Goal: Find contact information: Find contact information

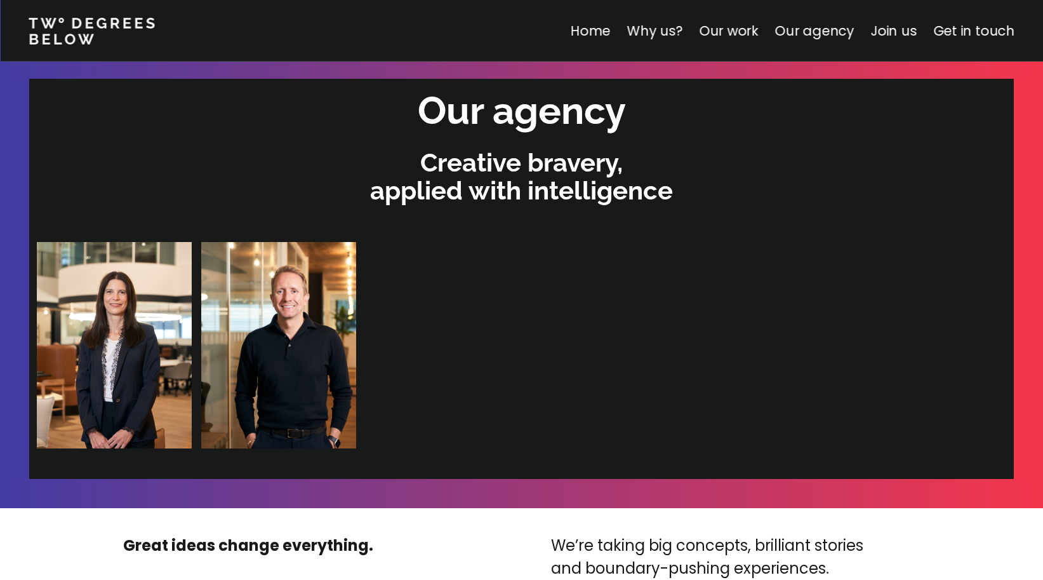
scroll to position [2659, 0]
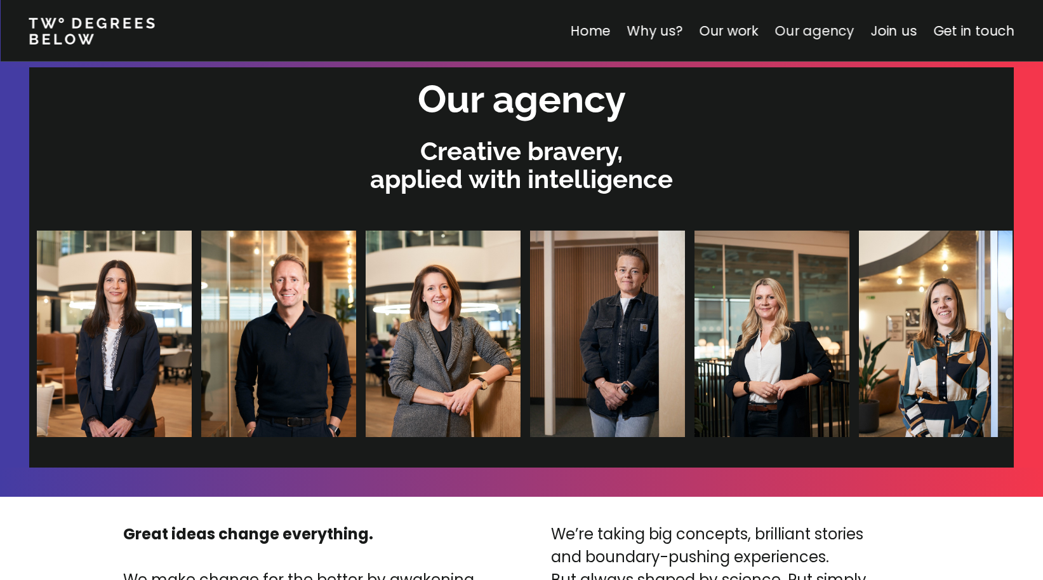
click at [848, 32] on link "Our agency" at bounding box center [814, 31] width 79 height 18
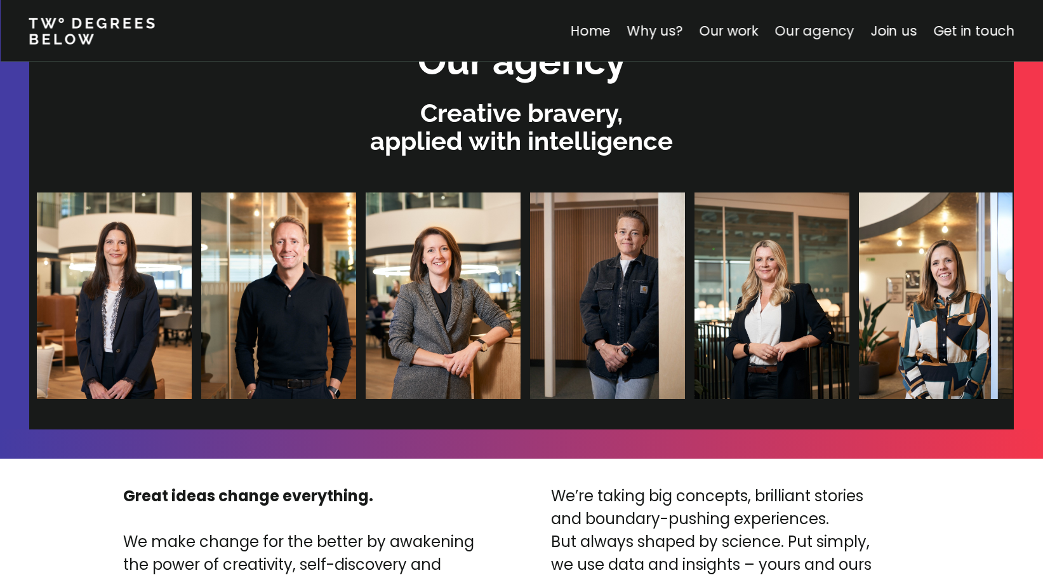
click at [806, 32] on link "Our agency" at bounding box center [814, 31] width 79 height 18
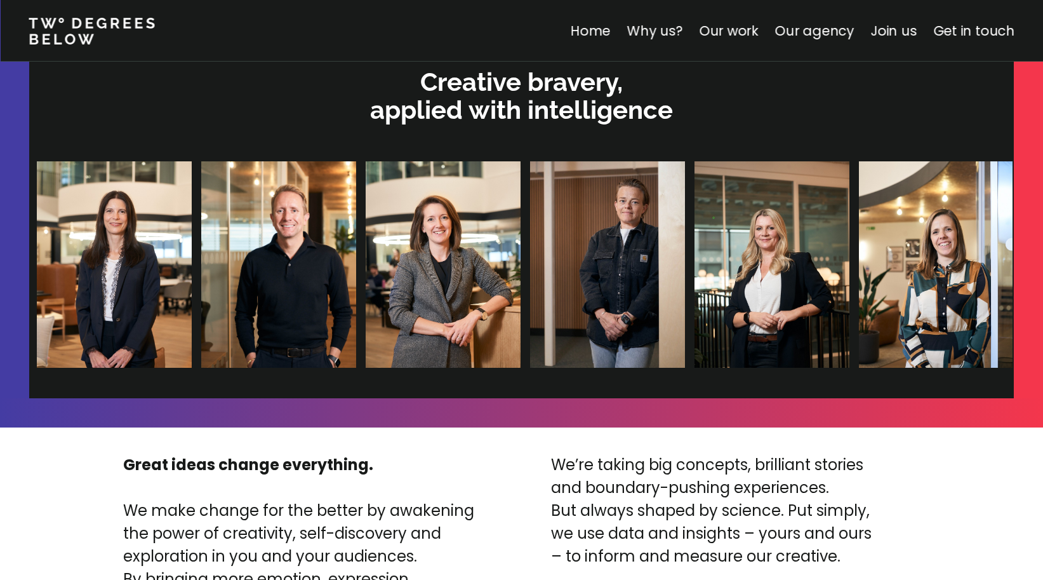
scroll to position [2729, 0]
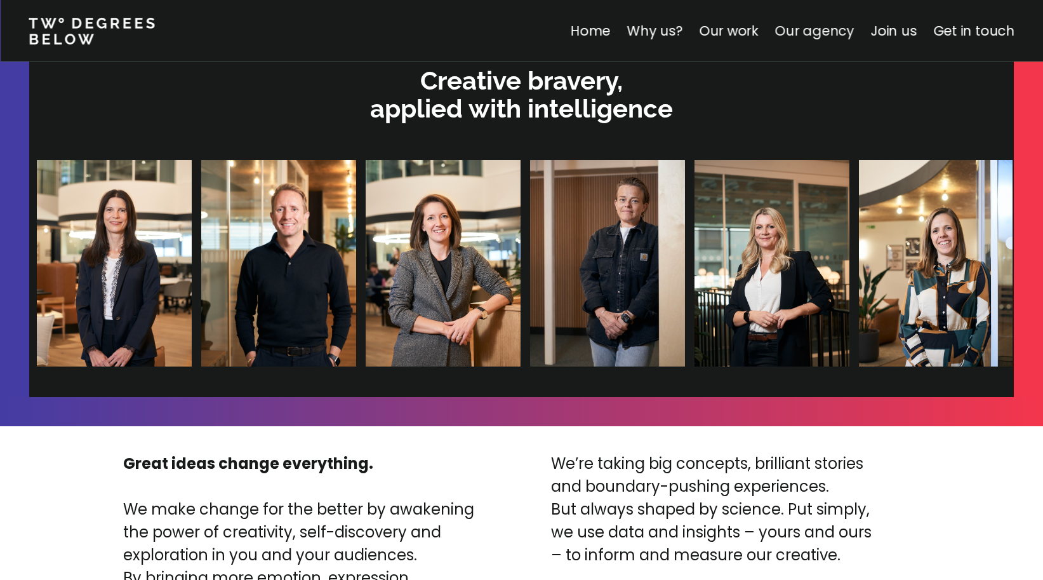
click at [823, 38] on link "Our agency" at bounding box center [814, 31] width 79 height 18
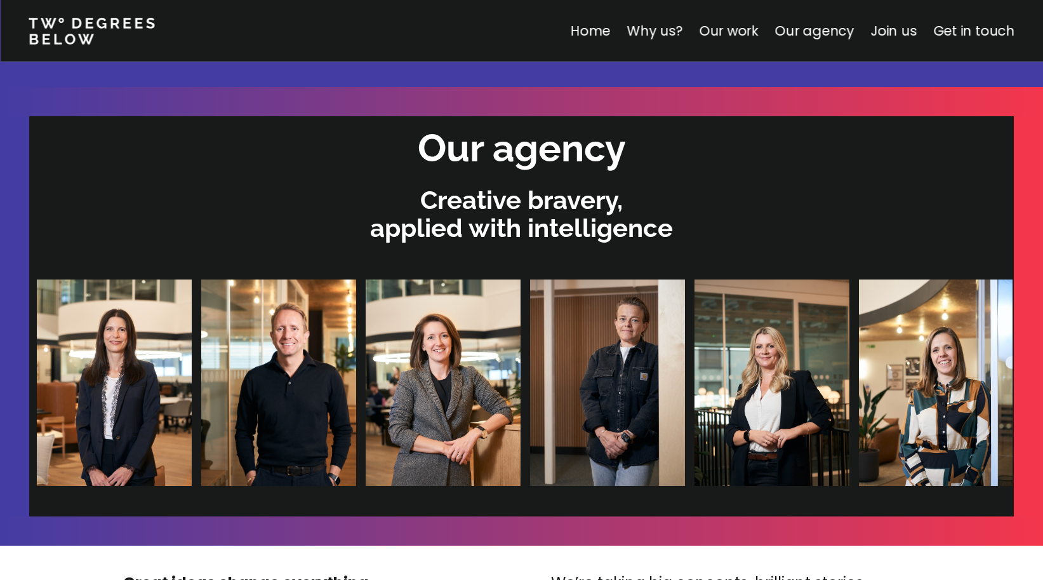
scroll to position [2576, 0]
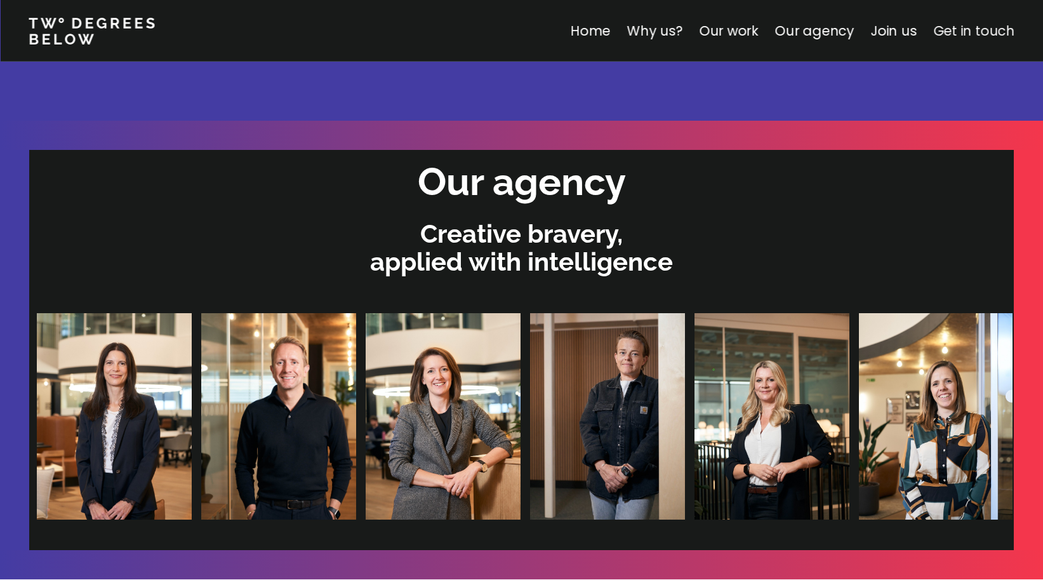
click at [984, 32] on link "Get in touch" at bounding box center [973, 31] width 81 height 18
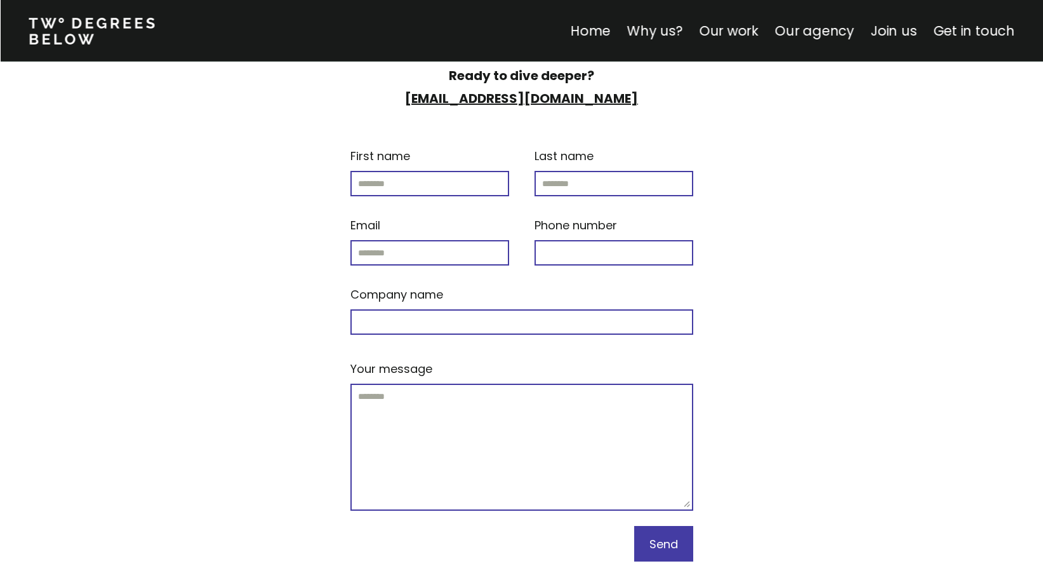
scroll to position [4905, 0]
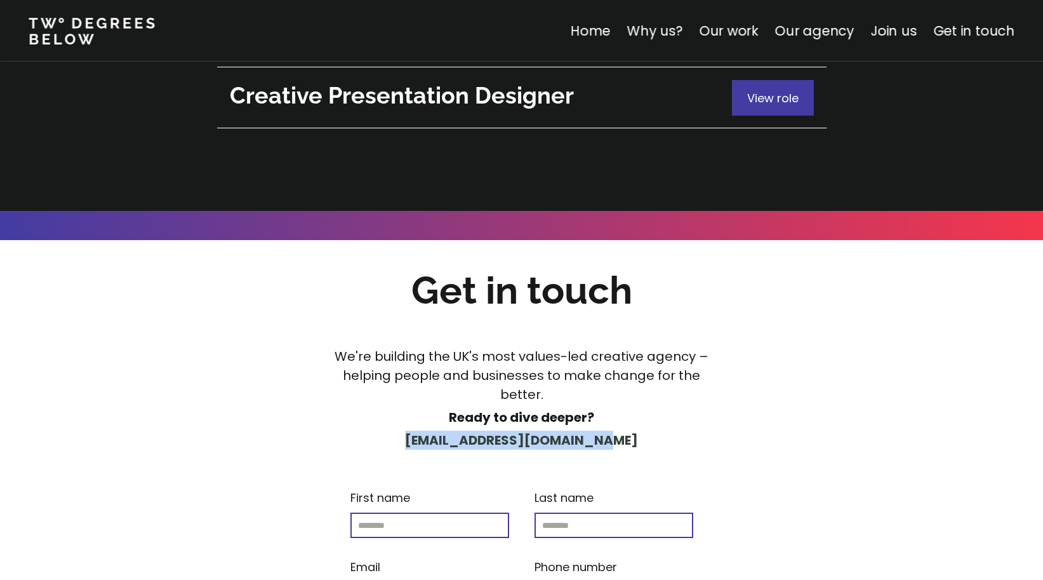
drag, startPoint x: 627, startPoint y: 301, endPoint x: 425, endPoint y: 300, distance: 201.9
click at [425, 430] on p "[EMAIL_ADDRESS][DOMAIN_NAME]" at bounding box center [522, 439] width 399 height 19
copy strong "[EMAIL_ADDRESS][DOMAIN_NAME]"
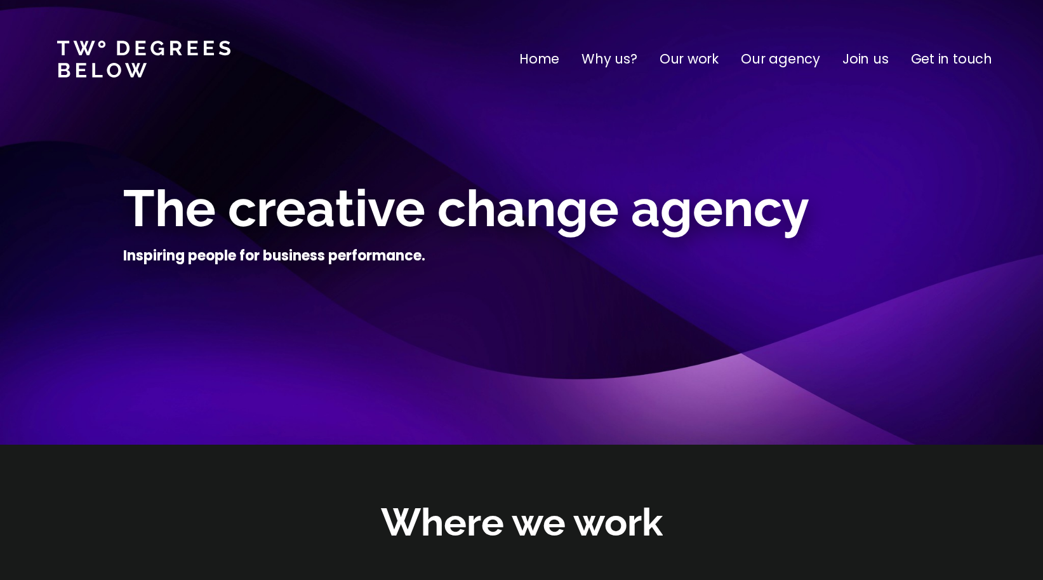
scroll to position [0, 0]
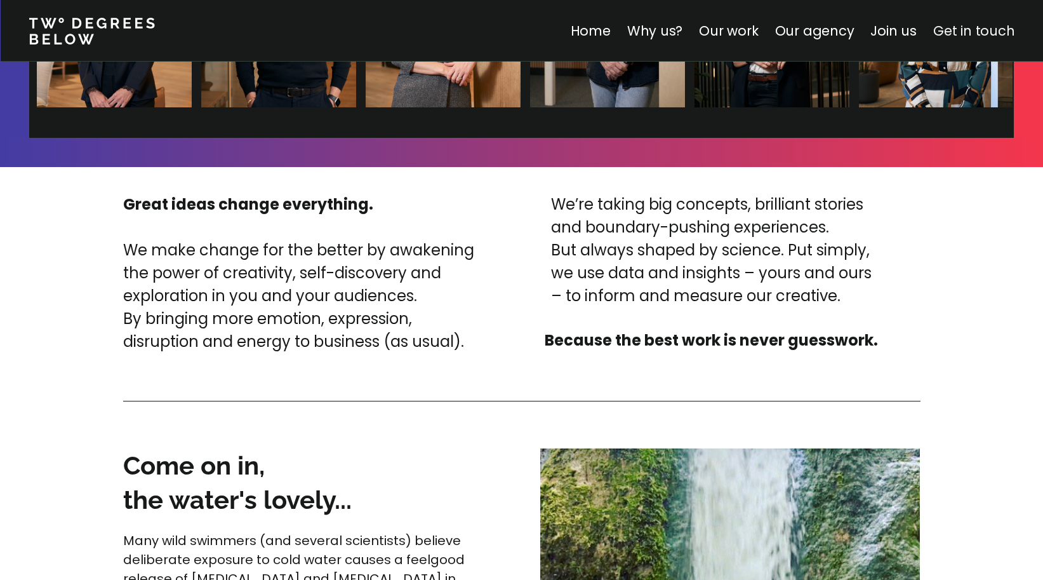
click at [938, 32] on link "Get in touch" at bounding box center [973, 31] width 81 height 18
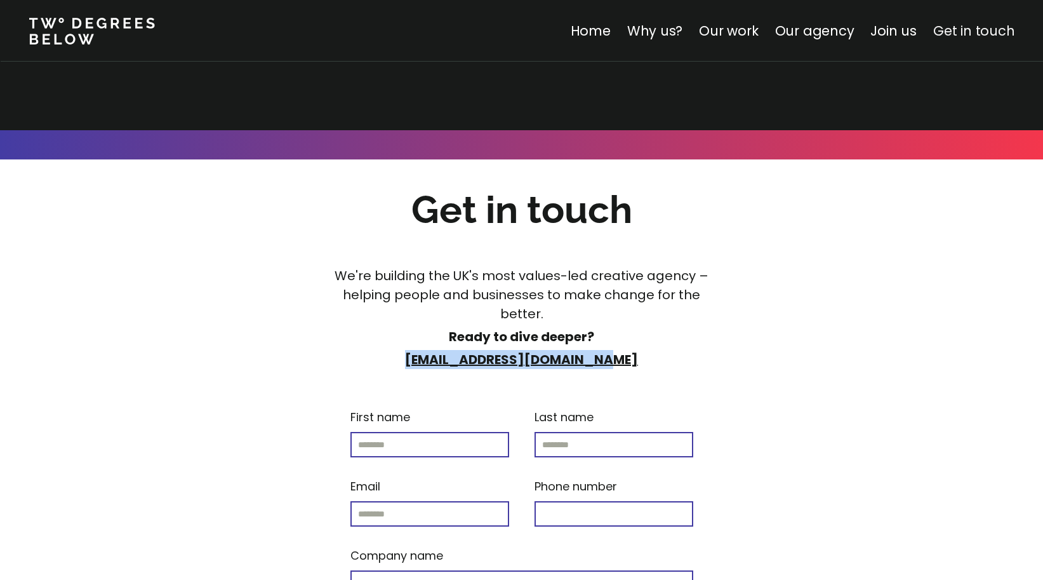
scroll to position [4994, 0]
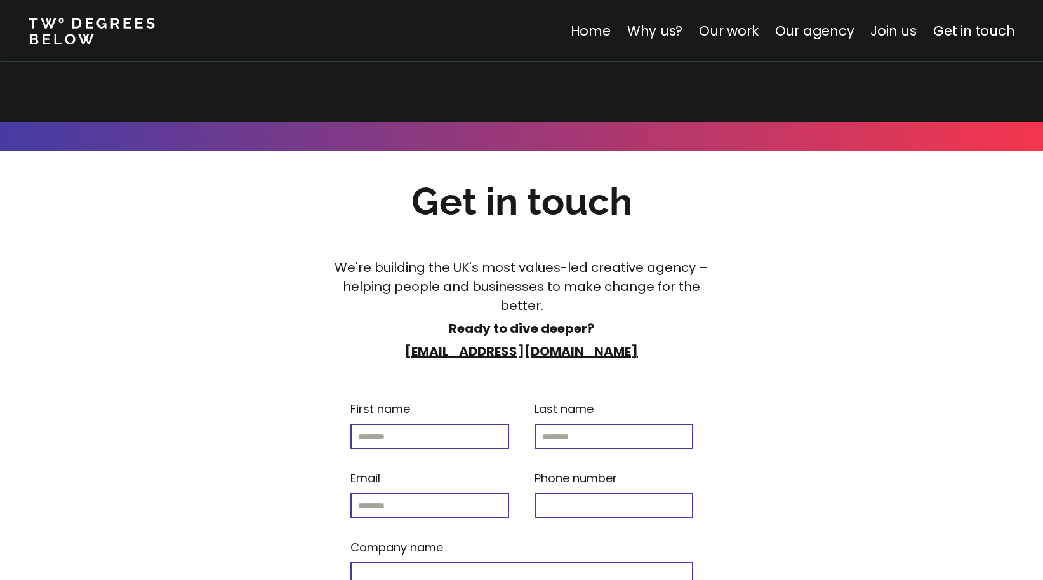
drag, startPoint x: 637, startPoint y: 209, endPoint x: 459, endPoint y: 209, distance: 177.8
click at [459, 342] on p "[EMAIL_ADDRESS][DOMAIN_NAME]" at bounding box center [522, 351] width 399 height 19
copy strong "@[DOMAIN_NAME]"
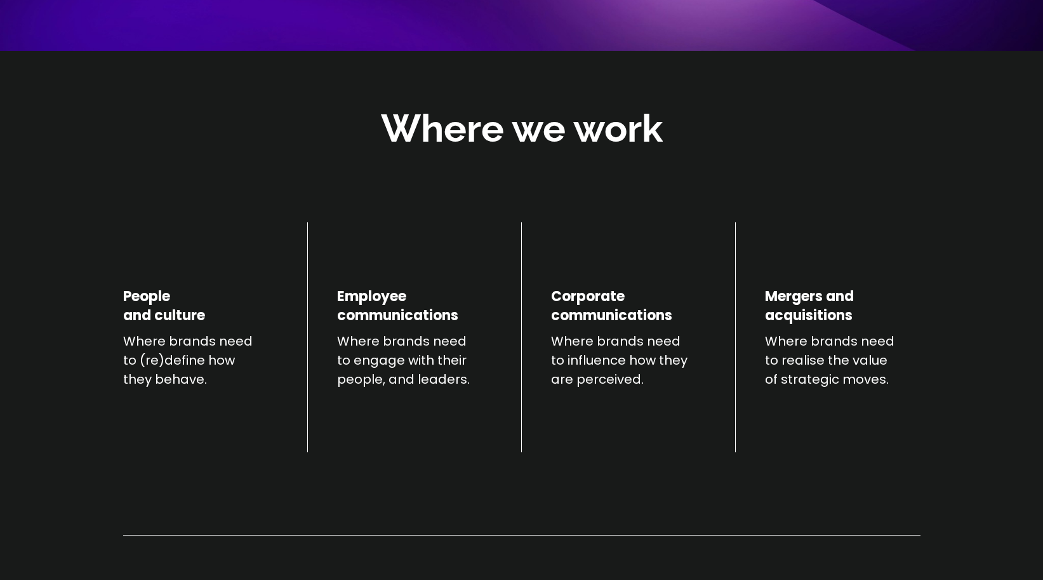
scroll to position [478, 0]
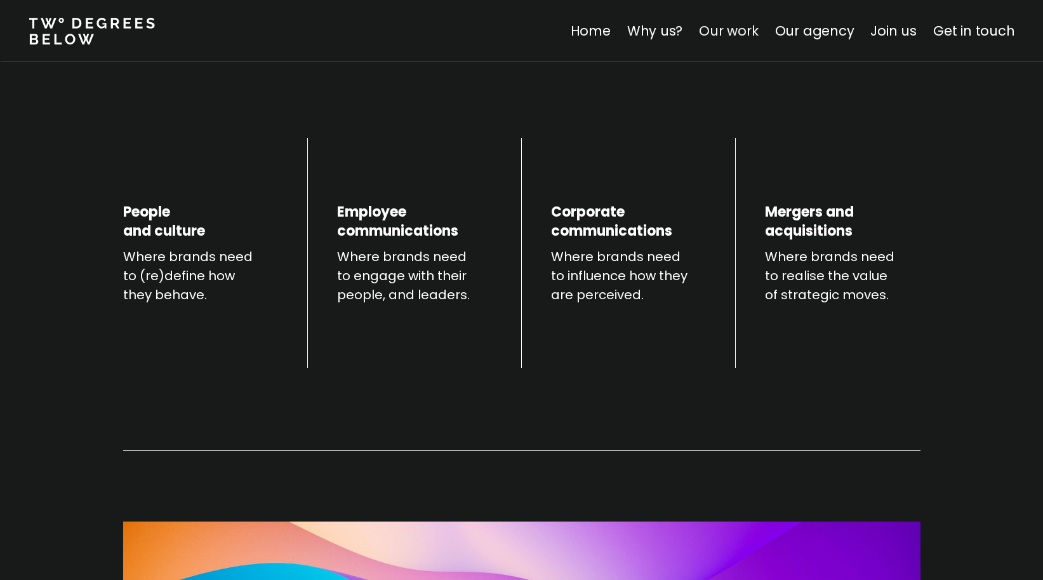
click at [725, 34] on link "Our work" at bounding box center [728, 31] width 59 height 18
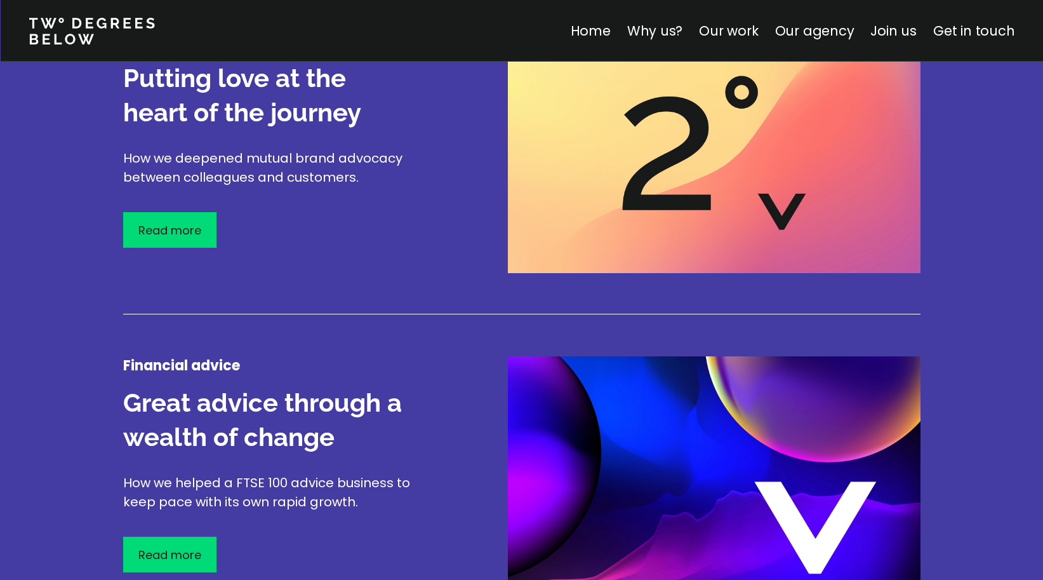
scroll to position [2199, 0]
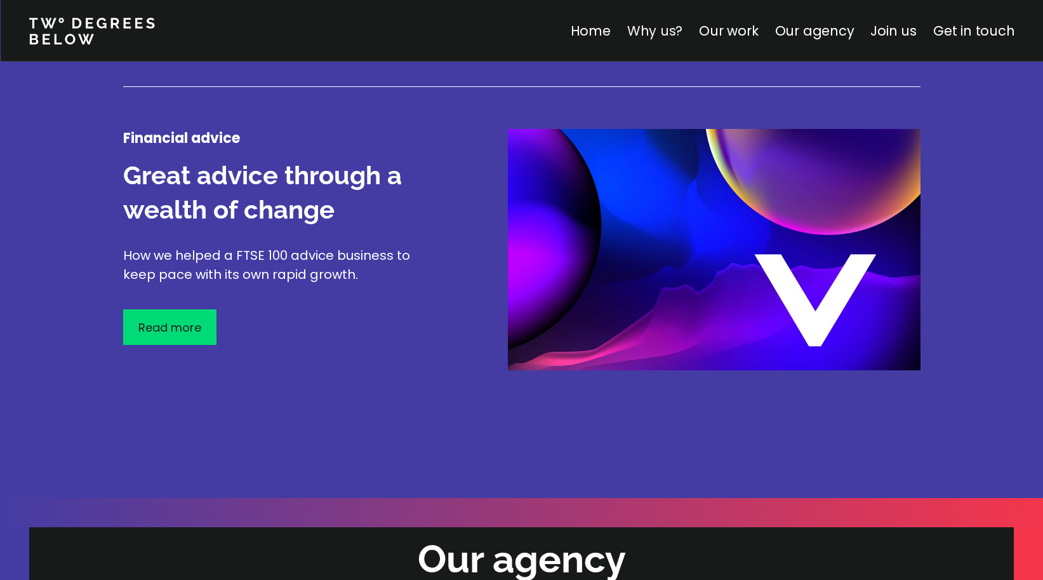
click at [667, 25] on link "Why us?" at bounding box center [655, 31] width 56 height 18
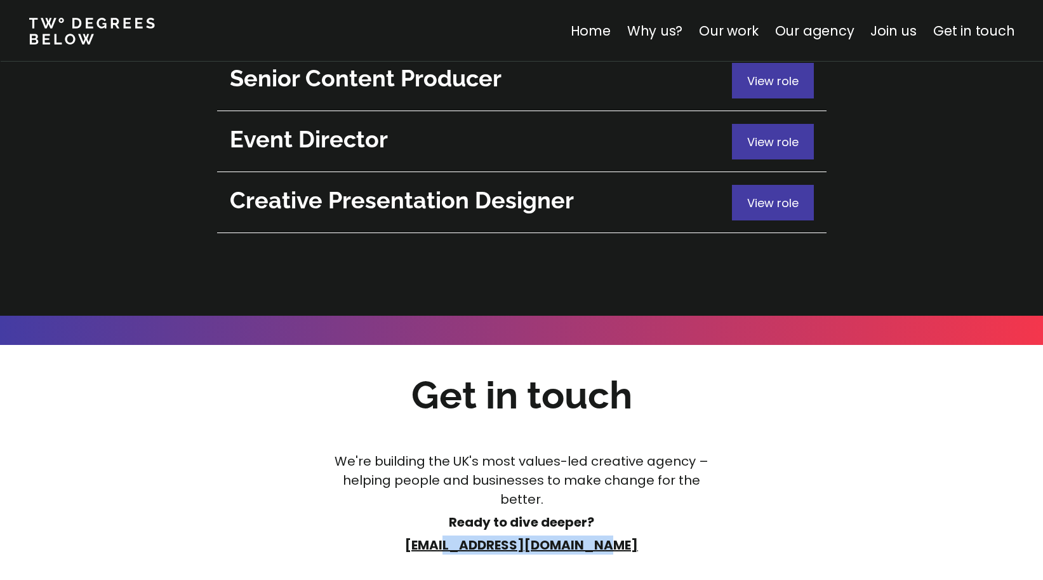
scroll to position [4642, 0]
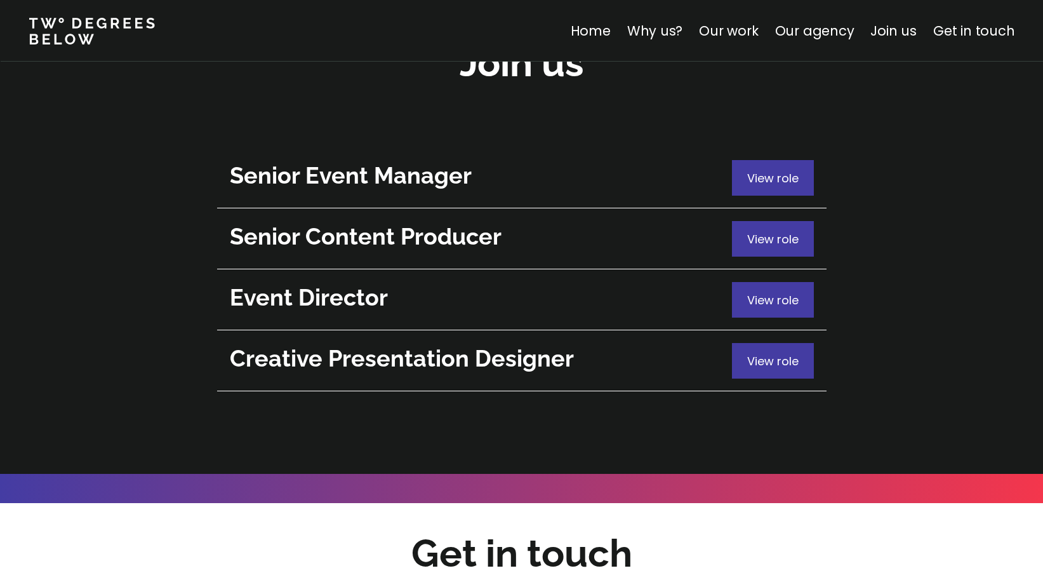
click at [764, 353] on span "View role" at bounding box center [772, 361] width 51 height 16
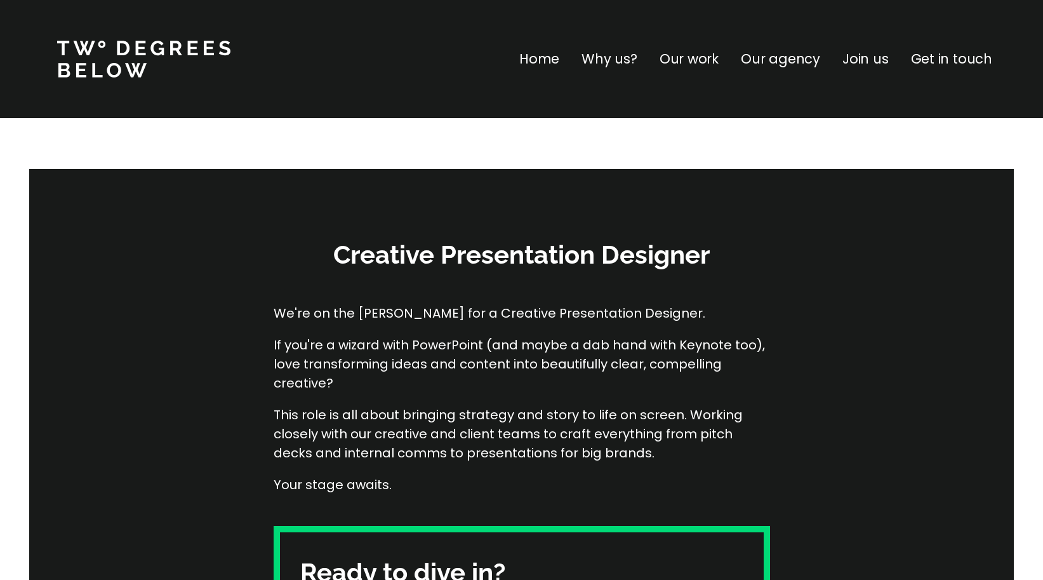
click at [708, 61] on p "Our work" at bounding box center [689, 59] width 59 height 20
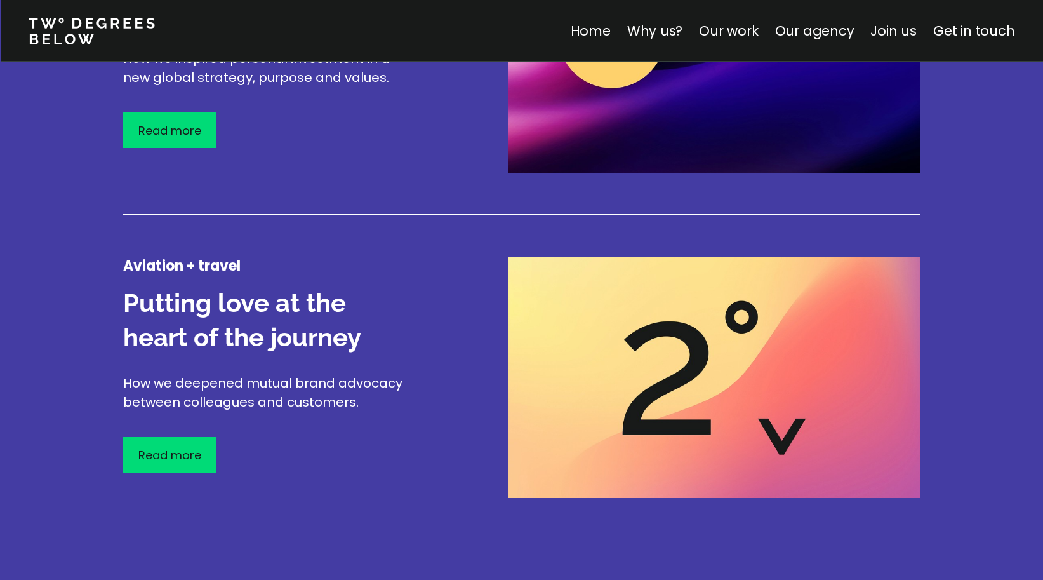
scroll to position [1810, 0]
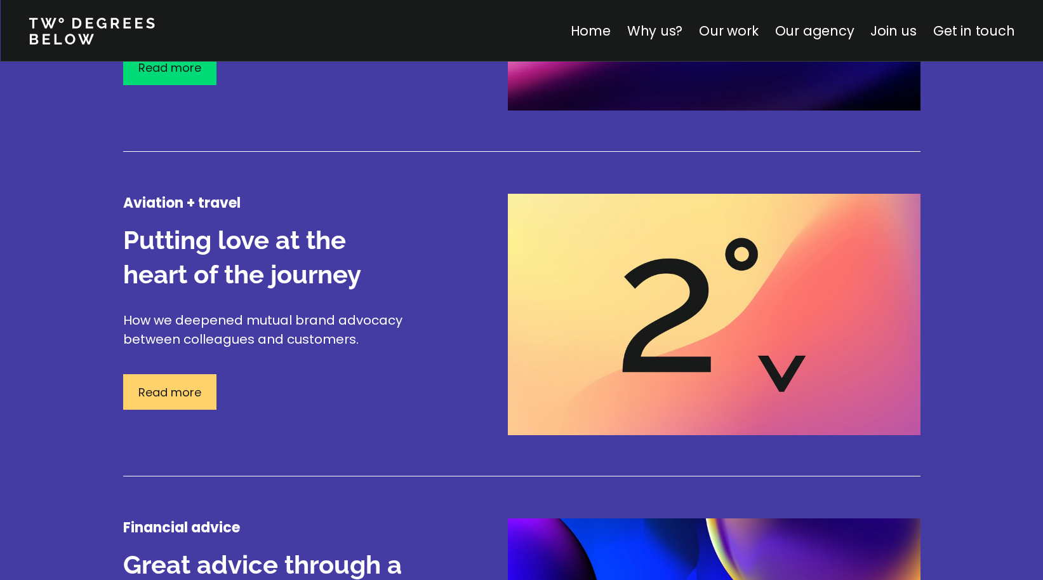
click at [187, 387] on p "Read more" at bounding box center [169, 391] width 63 height 17
